Goal: Task Accomplishment & Management: Manage account settings

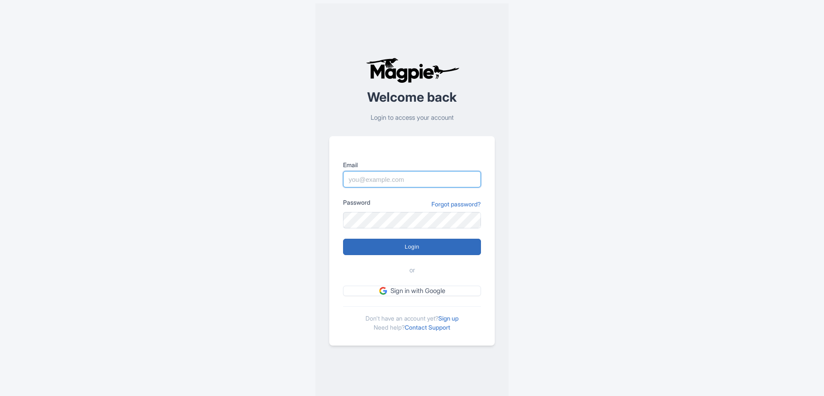
type input "jlloyd@legends.net"
click at [383, 249] on input "Login" at bounding box center [412, 247] width 138 height 16
type input "Logging in..."
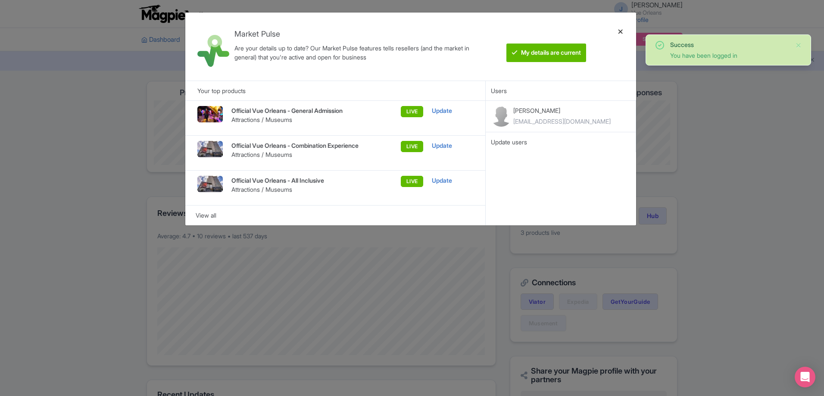
click at [615, 31] on div at bounding box center [620, 46] width 21 height 54
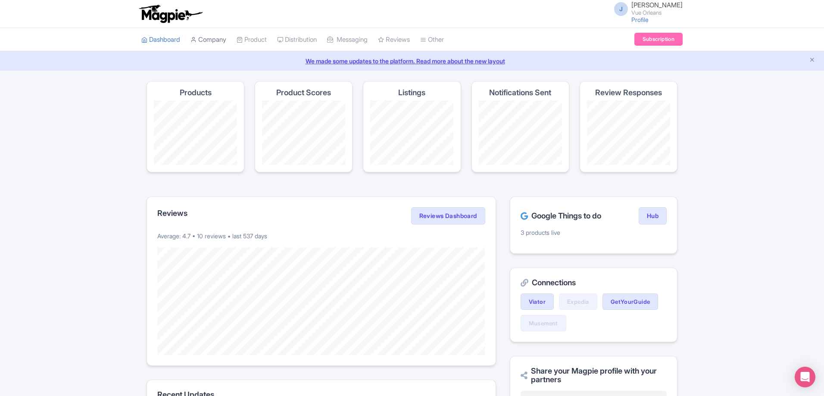
click at [219, 44] on link "Company" at bounding box center [208, 40] width 36 height 24
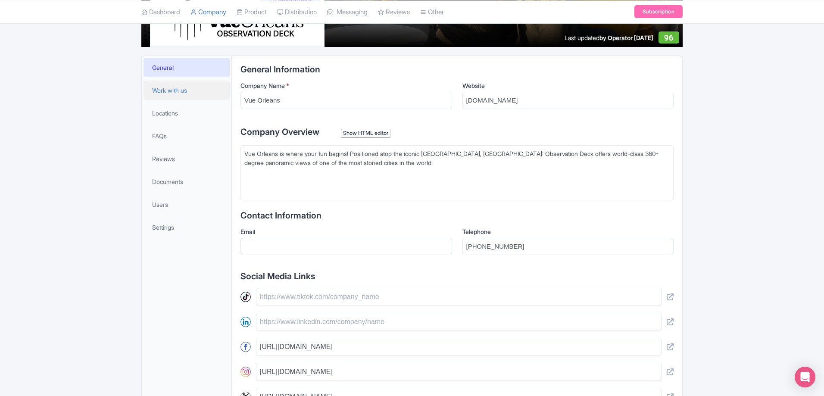
scroll to position [144, 0]
click at [176, 94] on span "Work with us" at bounding box center [169, 90] width 35 height 9
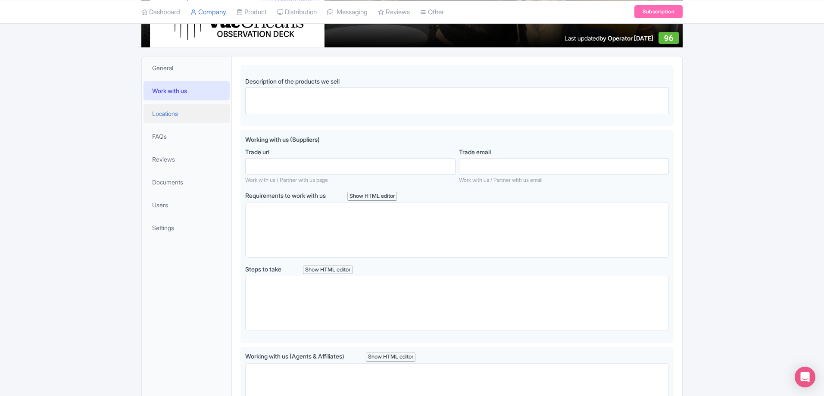
click at [173, 107] on link "Locations" at bounding box center [186, 113] width 86 height 19
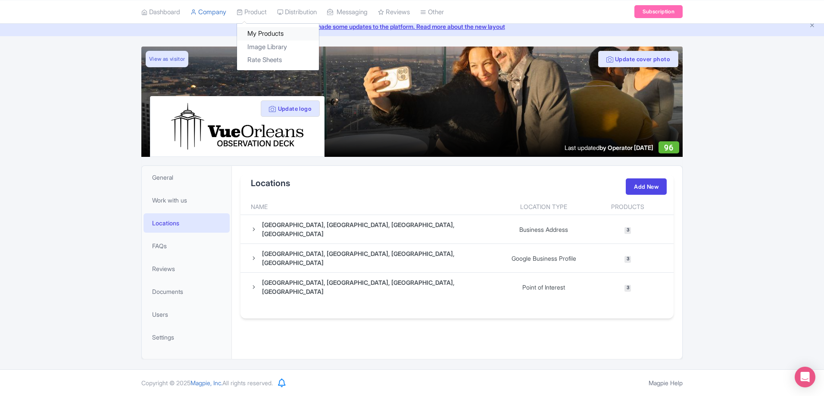
click at [263, 31] on link "My Products" at bounding box center [278, 33] width 82 height 13
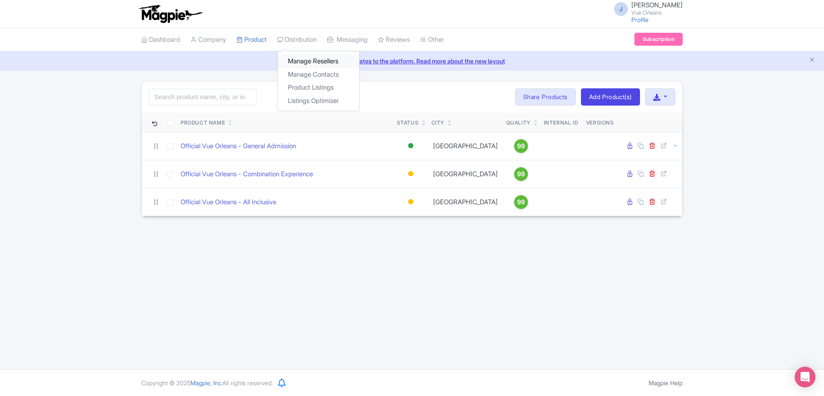
click at [301, 61] on link "Manage Resellers" at bounding box center [318, 61] width 82 height 13
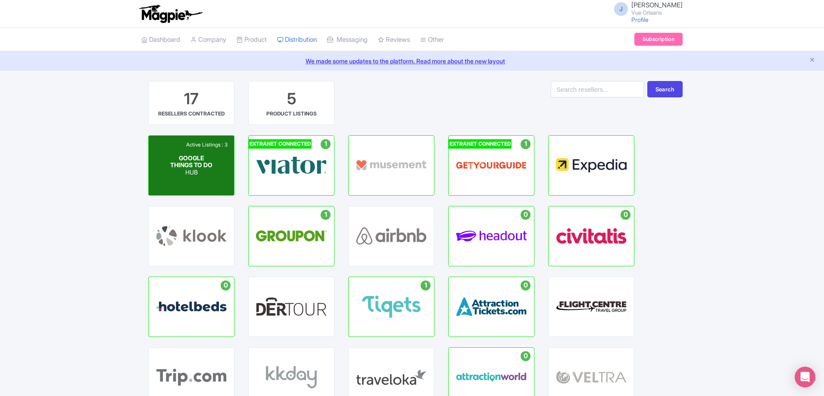
click at [208, 176] on p "HUB" at bounding box center [191, 172] width 43 height 7
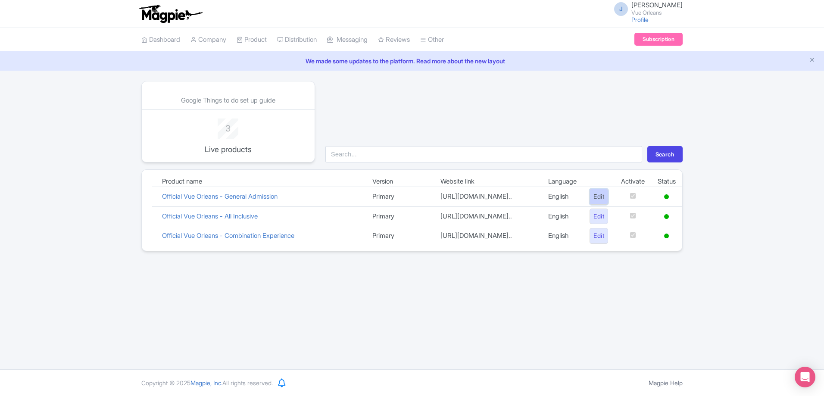
click at [596, 202] on link "Edit" at bounding box center [598, 197] width 19 height 16
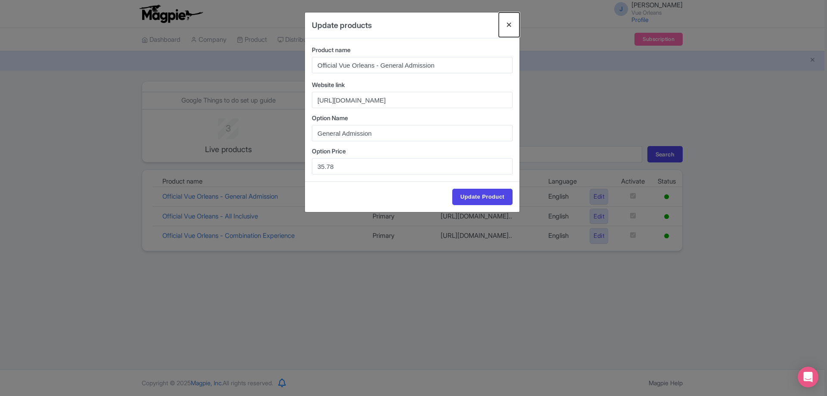
click at [511, 25] on button "Close" at bounding box center [509, 24] width 21 height 25
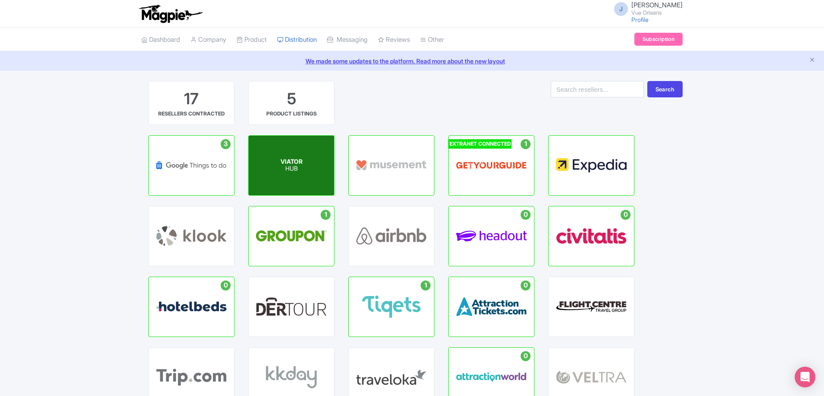
click at [289, 145] on div "VIATOR HUB" at bounding box center [291, 165] width 85 height 59
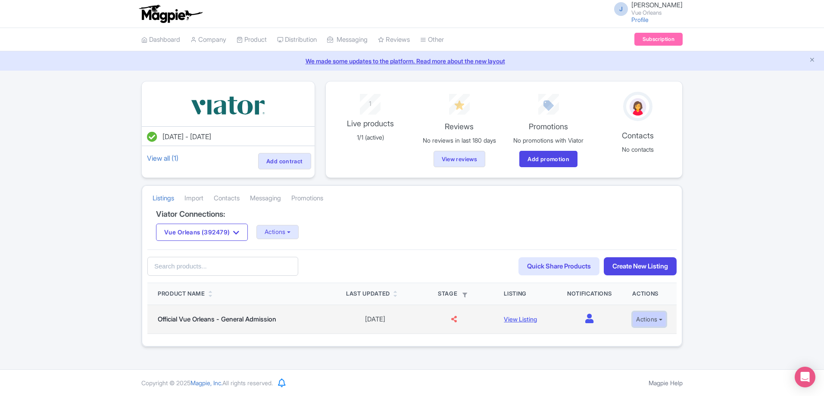
click at [652, 322] on button "Actions" at bounding box center [649, 319] width 34 height 16
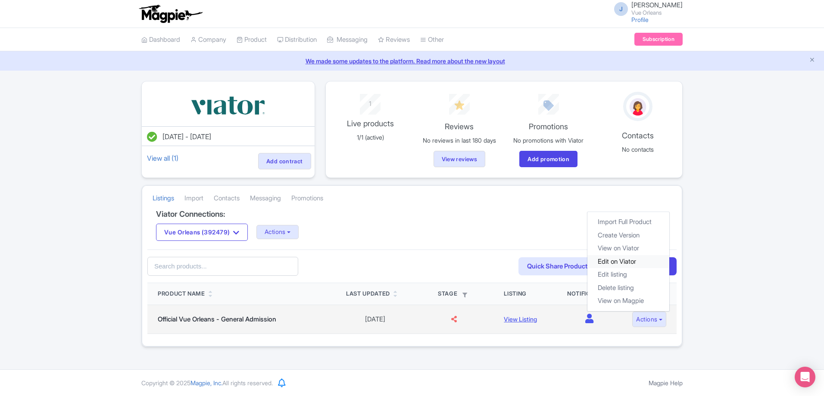
click at [627, 264] on link "Edit on Viator" at bounding box center [628, 261] width 82 height 13
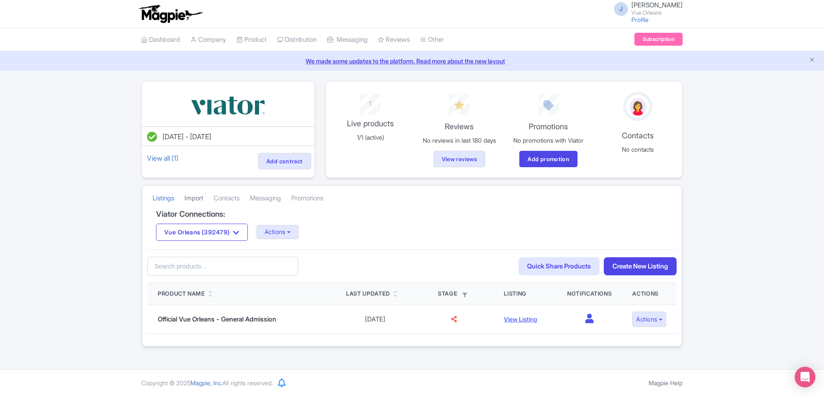
click at [196, 200] on link "Import" at bounding box center [193, 198] width 19 height 24
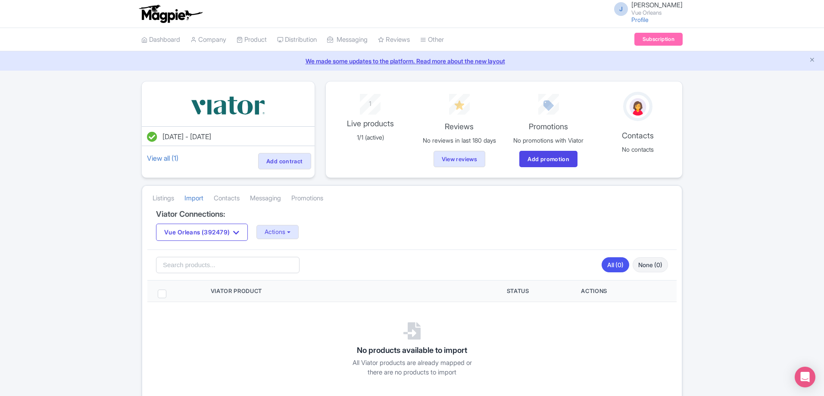
click at [213, 199] on li "Contacts" at bounding box center [226, 197] width 36 height 23
click at [222, 199] on link "Contacts" at bounding box center [227, 198] width 26 height 24
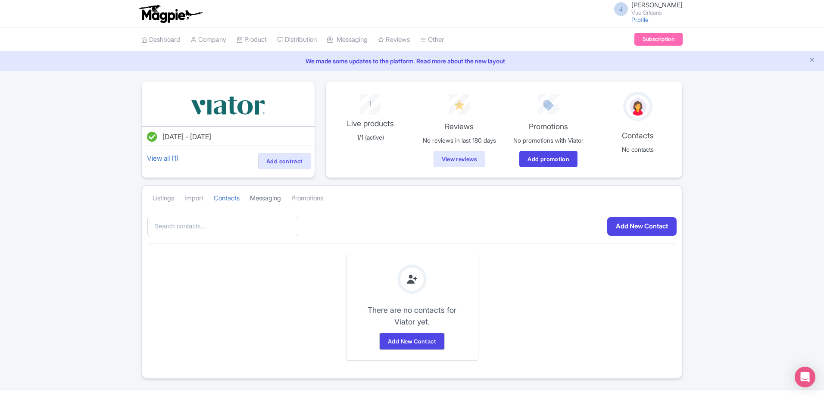
drag, startPoint x: 256, startPoint y: 197, endPoint x: 264, endPoint y: 198, distance: 8.2
click at [256, 198] on link "Messaging" at bounding box center [265, 198] width 31 height 24
click at [178, 37] on link "Dashboard" at bounding box center [160, 40] width 39 height 24
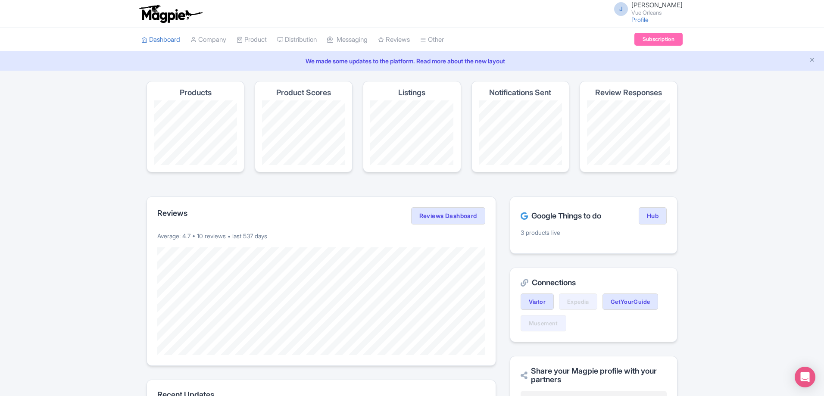
click at [402, 91] on h4 "Listings" at bounding box center [411, 92] width 27 height 9
click at [295, 44] on link "Distribution" at bounding box center [297, 40] width 40 height 24
click at [301, 60] on link "Manage Resellers" at bounding box center [318, 61] width 82 height 13
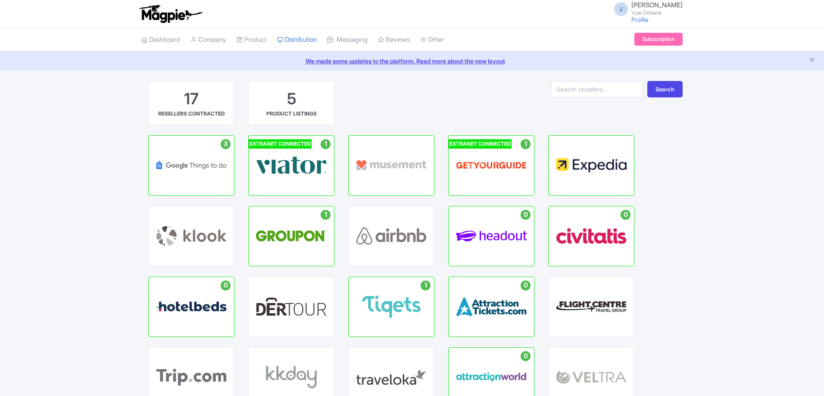
click at [301, 37] on link "Distribution" at bounding box center [297, 40] width 40 height 24
click at [301, 101] on link "Listings Optimizer" at bounding box center [318, 100] width 82 height 13
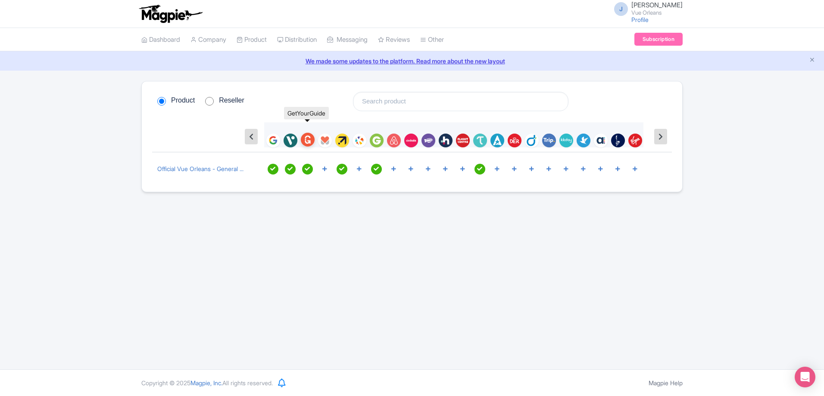
click at [305, 141] on img at bounding box center [308, 140] width 14 height 14
click at [376, 145] on img at bounding box center [377, 140] width 14 height 14
click at [478, 140] on img at bounding box center [480, 140] width 14 height 14
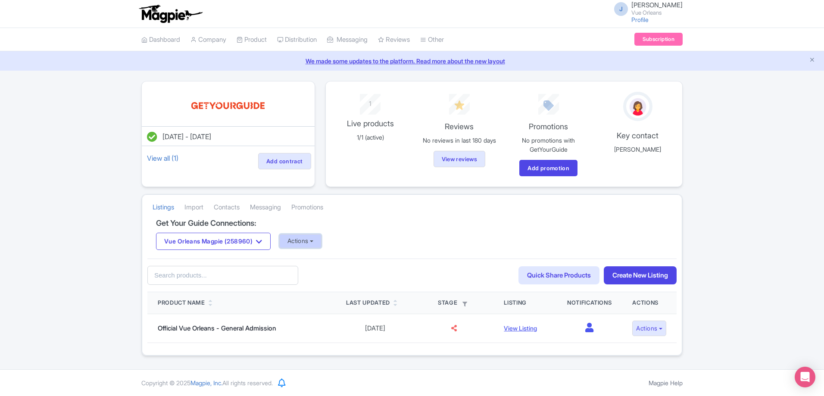
click at [322, 245] on button "Actions" at bounding box center [300, 241] width 43 height 14
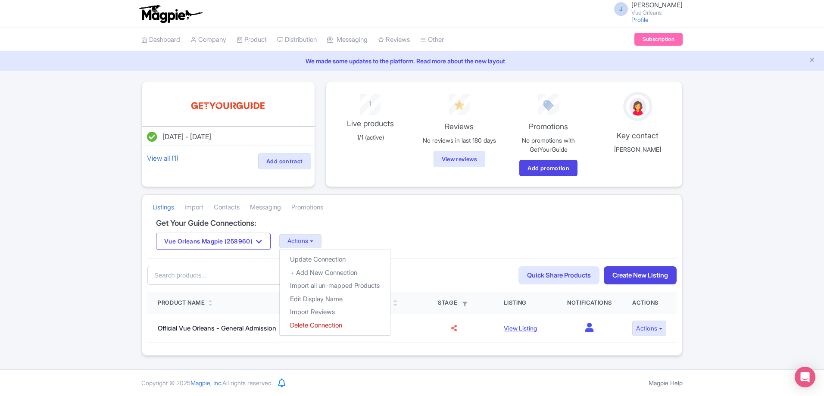
click at [354, 207] on div "Listings Import Contacts Messaging Promotions" at bounding box center [411, 207] width 539 height 24
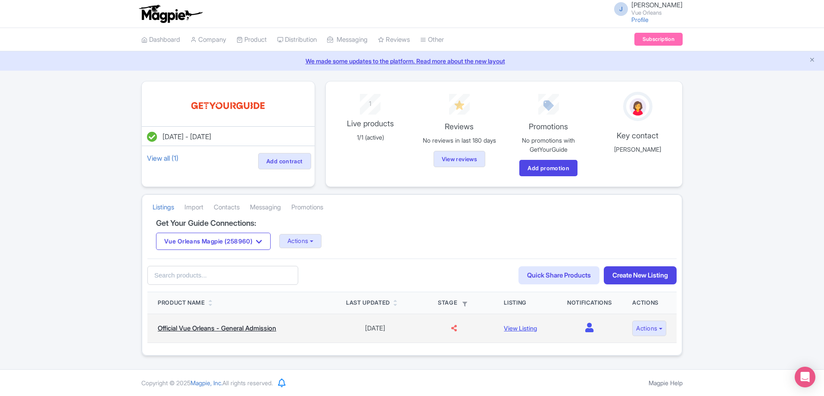
click at [235, 326] on link "Official Vue Orleans - General Admission" at bounding box center [217, 328] width 118 height 8
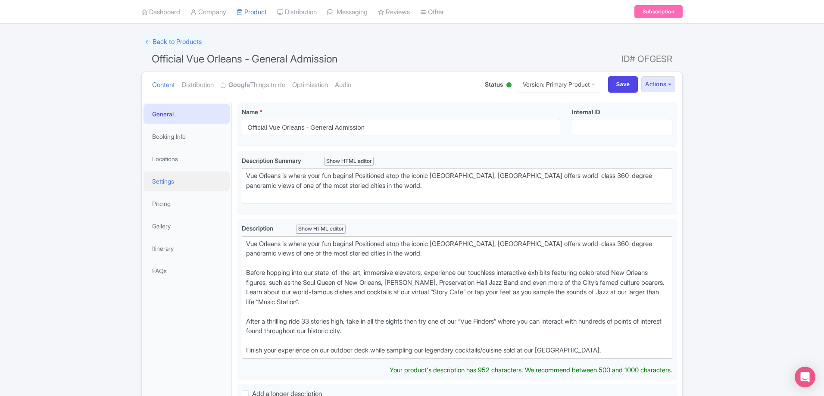
scroll to position [47, 0]
click at [190, 141] on link "Booking Info" at bounding box center [186, 136] width 86 height 19
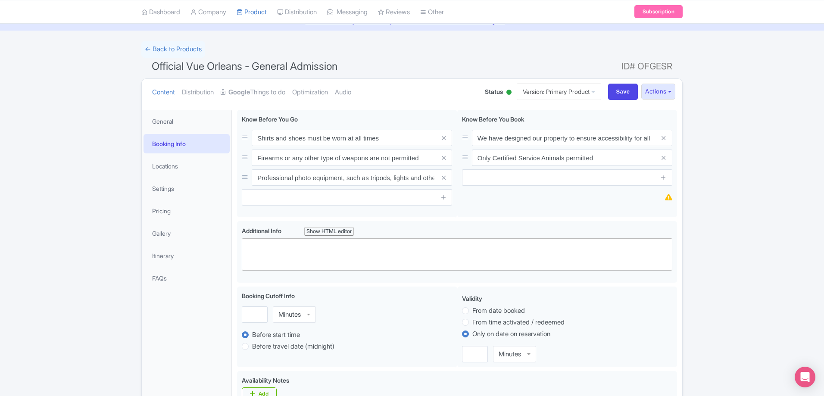
scroll to position [40, 0]
click at [165, 186] on link "Settings" at bounding box center [186, 188] width 86 height 19
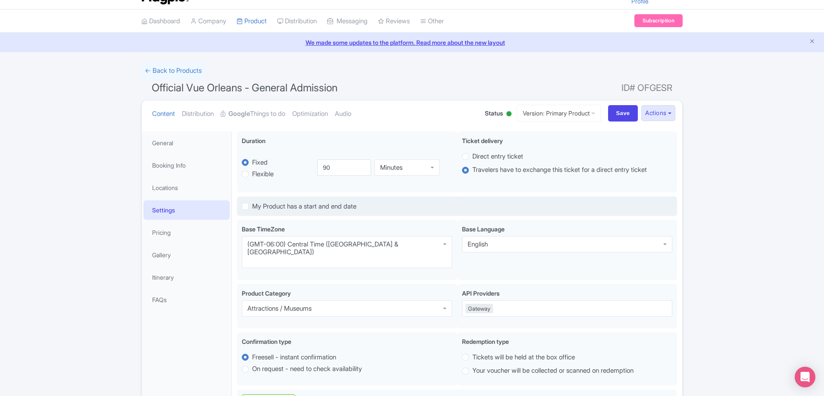
scroll to position [0, 0]
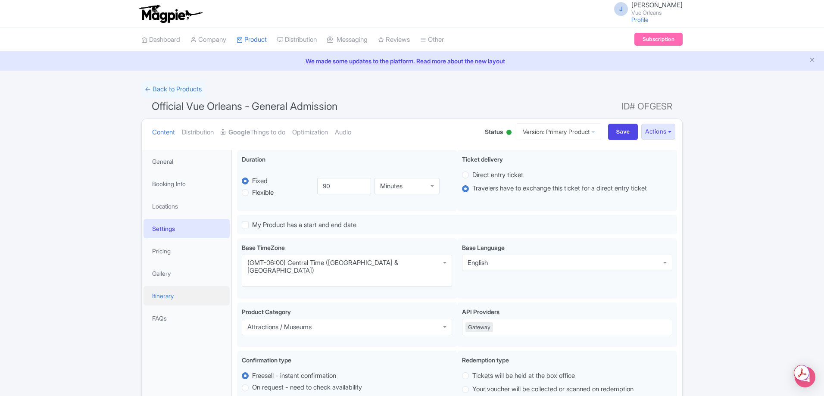
click at [169, 304] on link "Itinerary" at bounding box center [186, 295] width 86 height 19
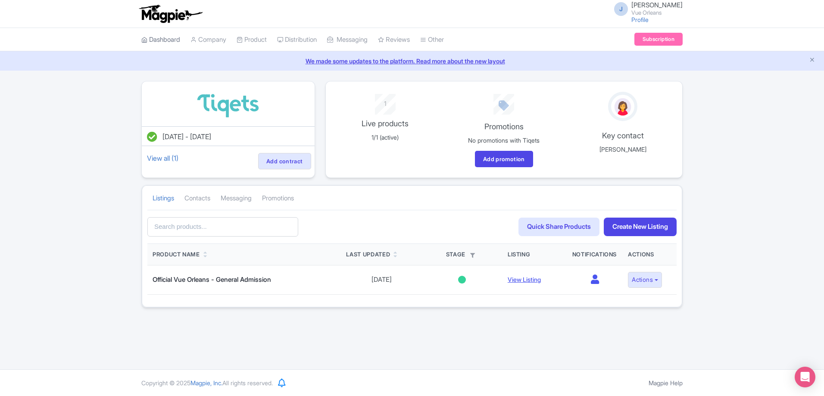
click at [179, 39] on link "Dashboard" at bounding box center [160, 40] width 39 height 24
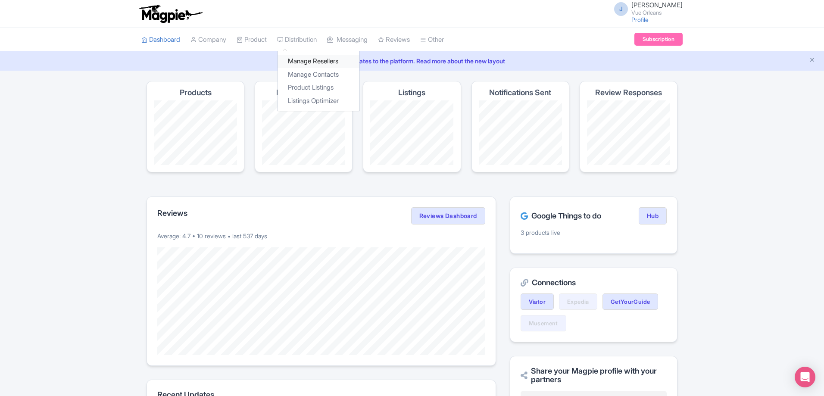
click at [308, 58] on link "Manage Resellers" at bounding box center [318, 61] width 82 height 13
